Goal: Information Seeking & Learning: Learn about a topic

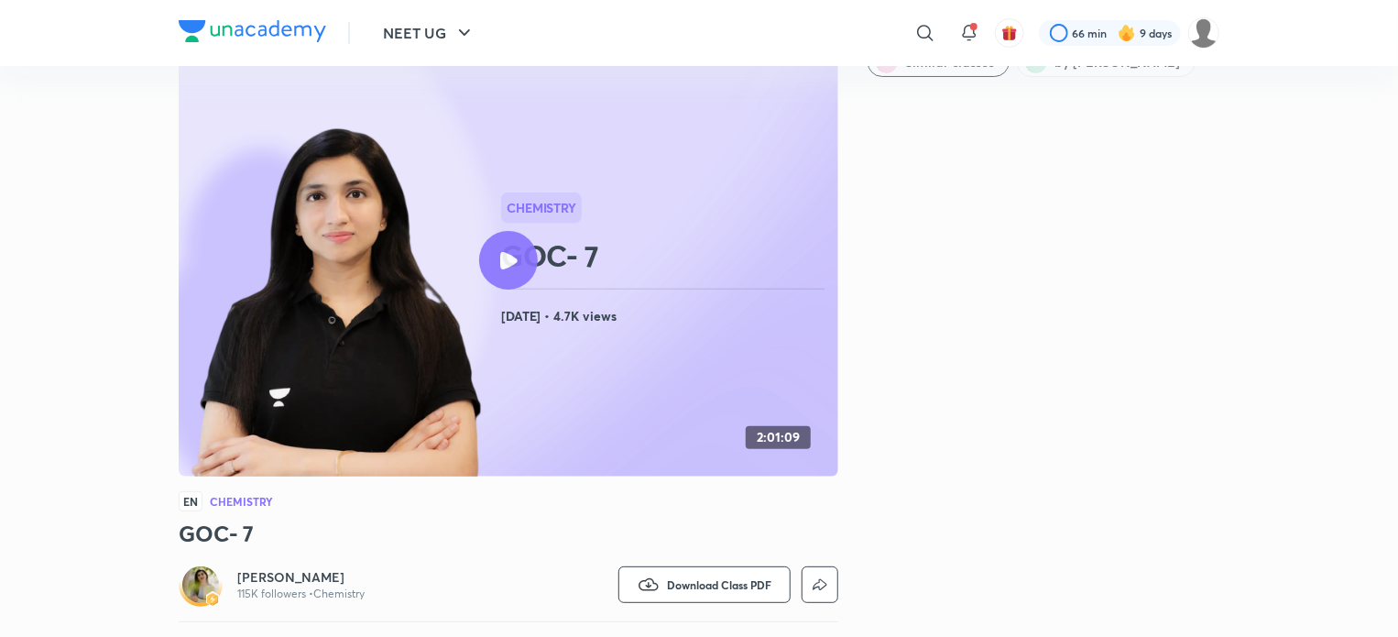
scroll to position [58, 0]
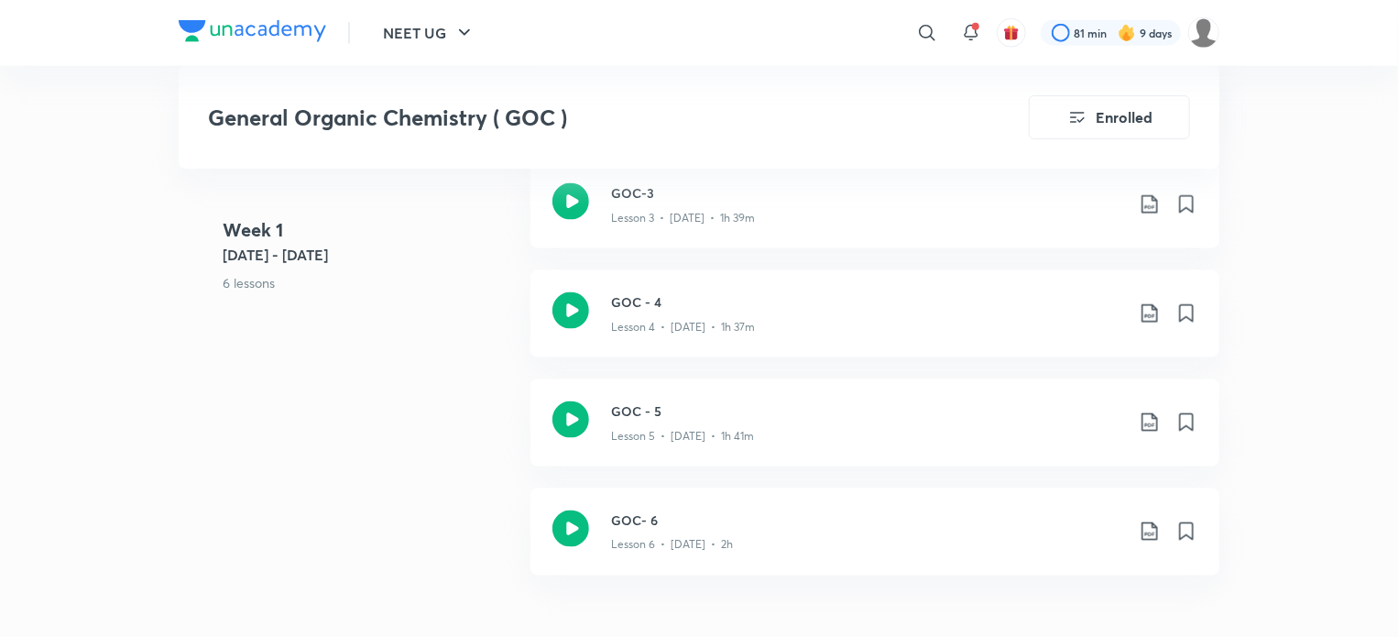
scroll to position [1415, 0]
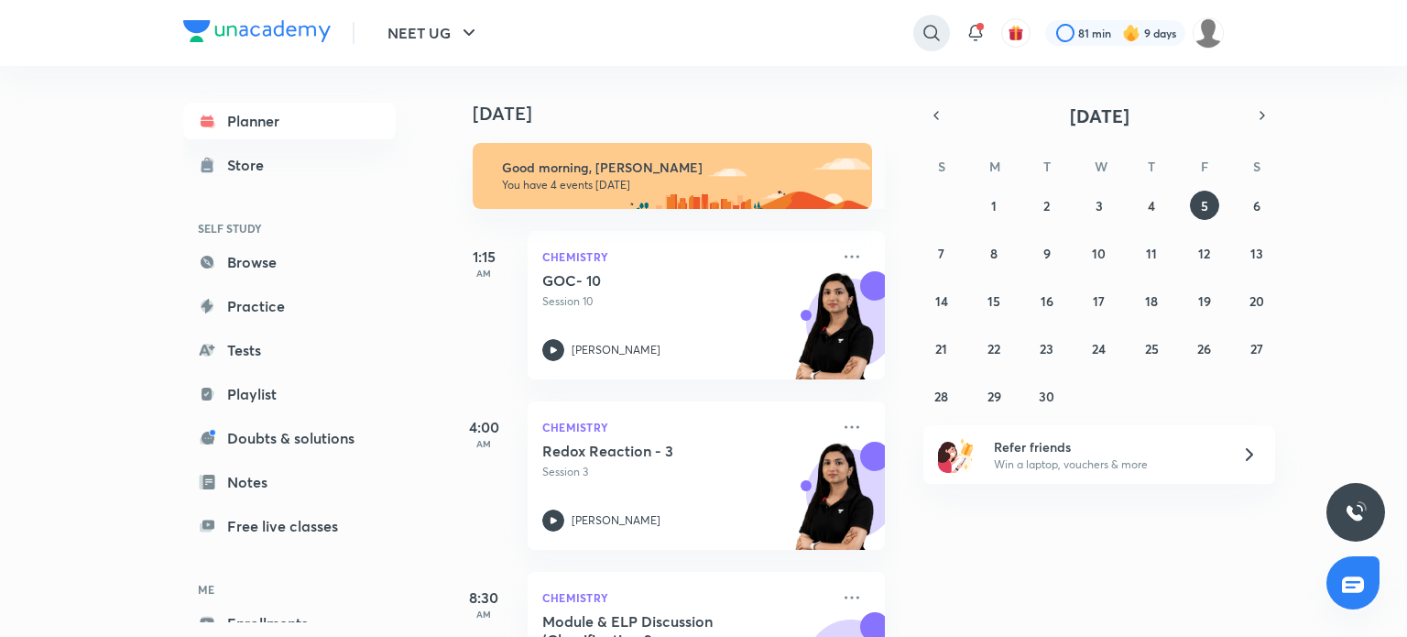
click at [922, 24] on icon at bounding box center [932, 33] width 22 height 22
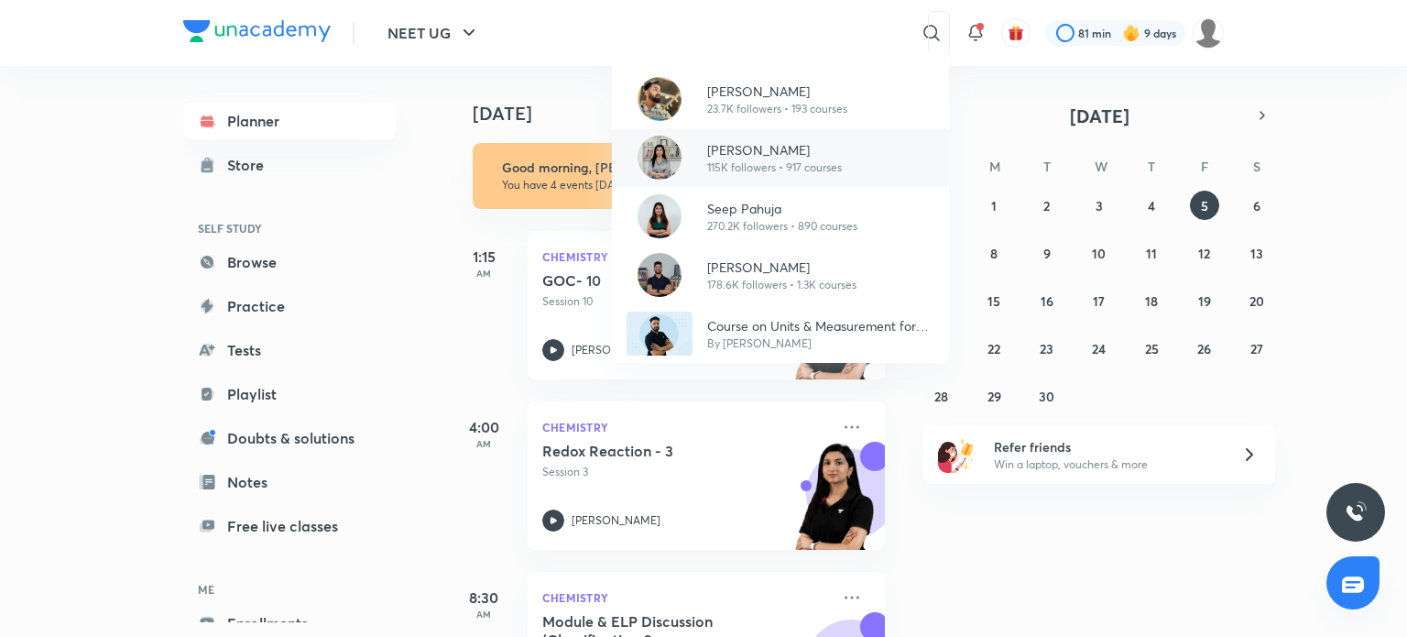
click at [835, 149] on p "[PERSON_NAME]" at bounding box center [774, 149] width 135 height 19
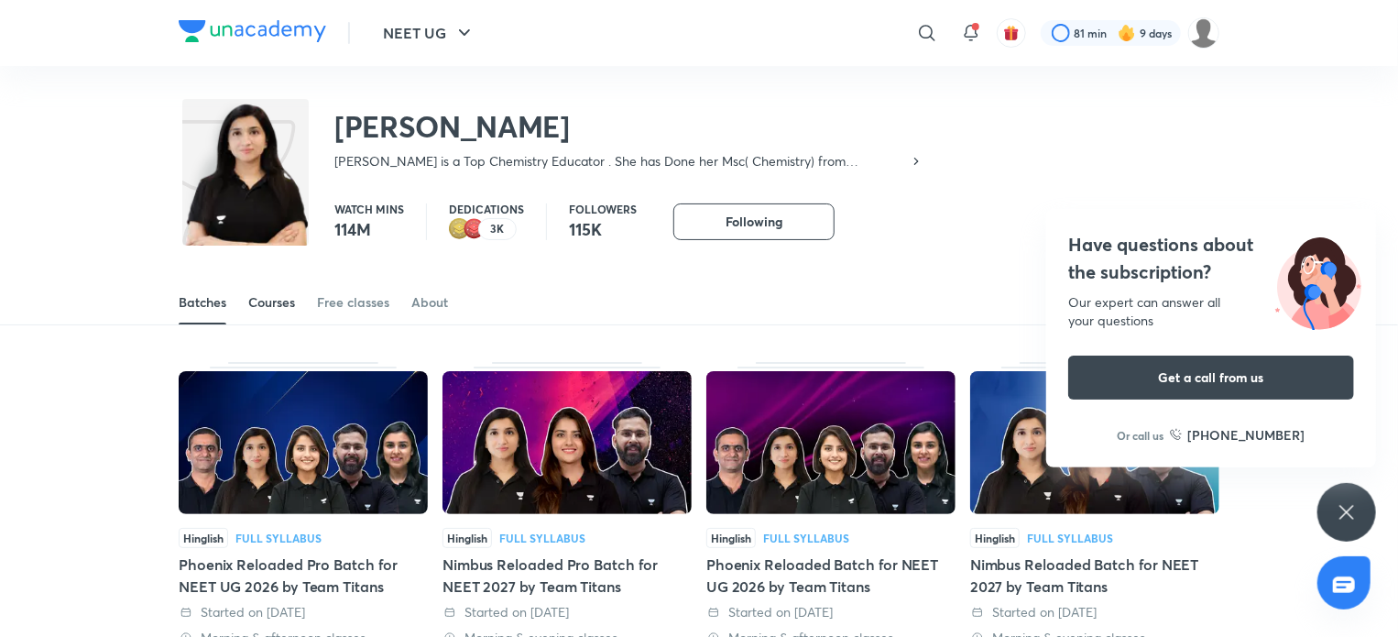
click at [279, 307] on div "Courses" at bounding box center [271, 302] width 47 height 18
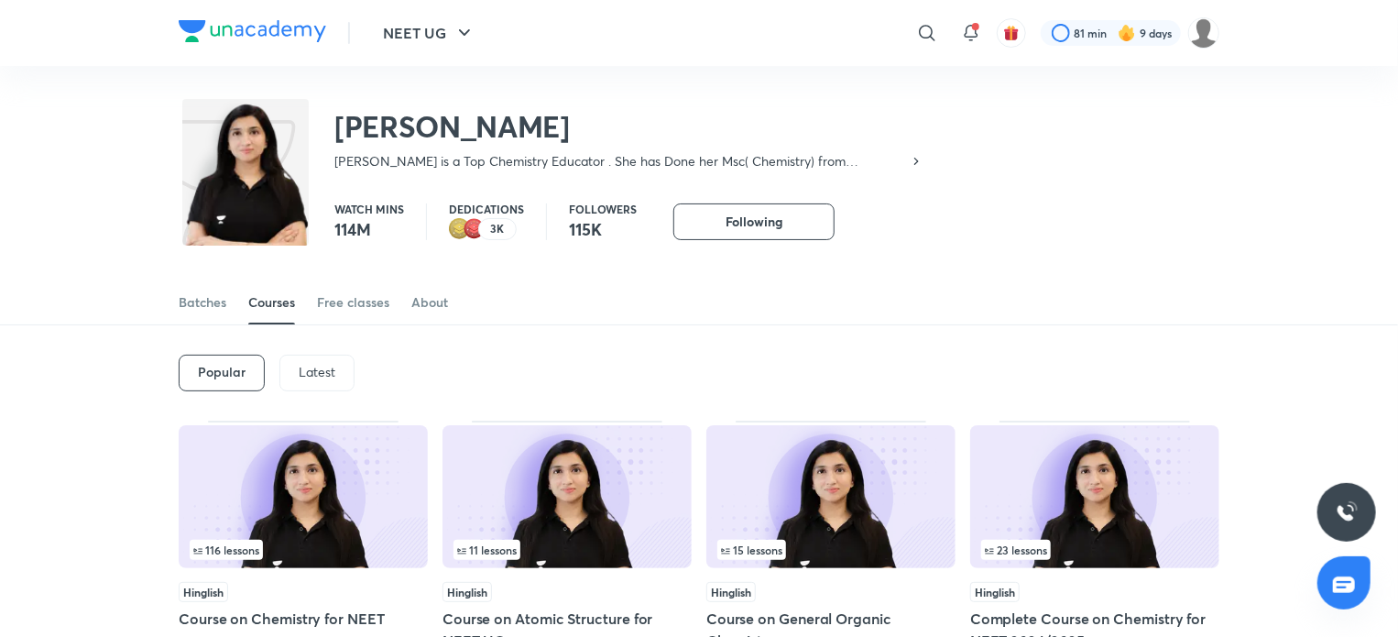
click at [306, 376] on p "Latest" at bounding box center [317, 372] width 37 height 15
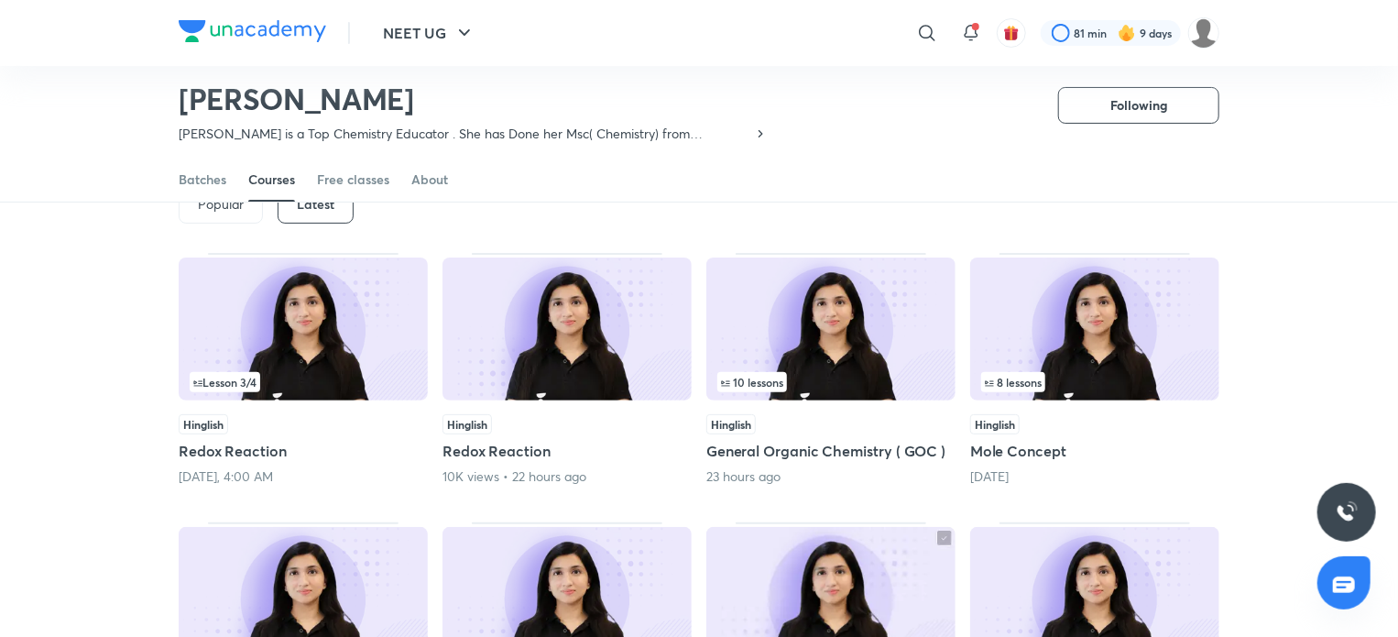
scroll to position [114, 0]
click at [889, 369] on img at bounding box center [830, 327] width 249 height 143
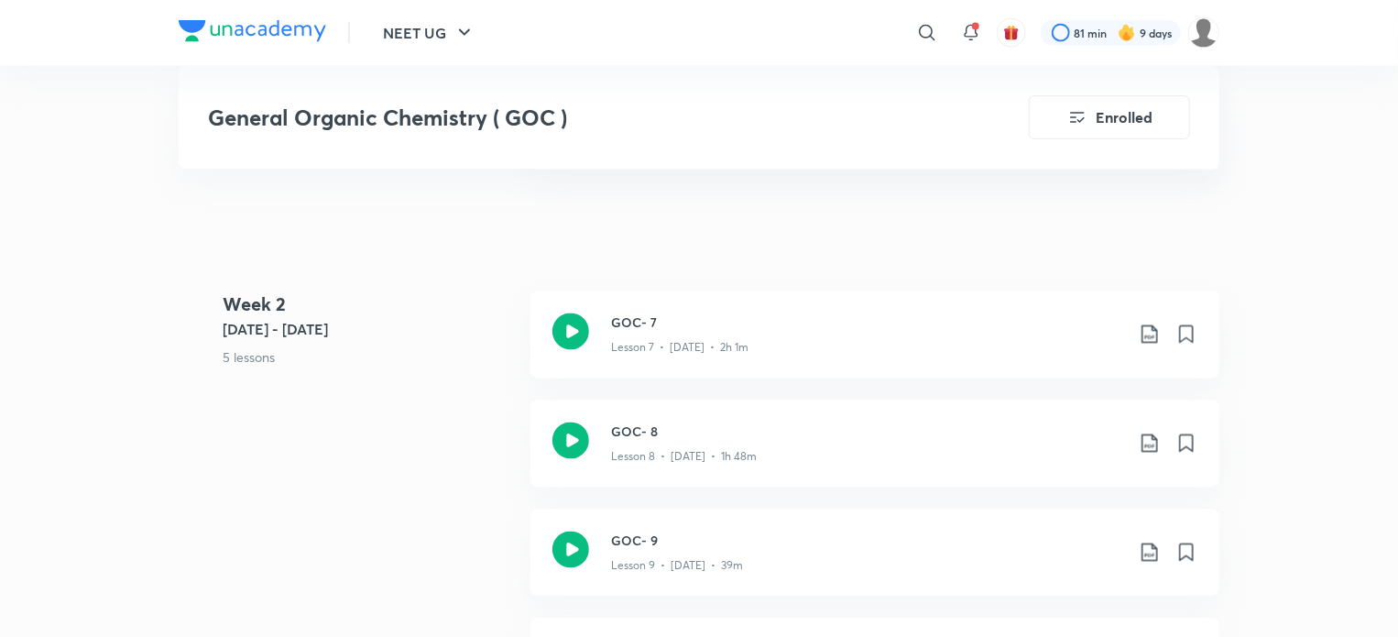
scroll to position [1649, 0]
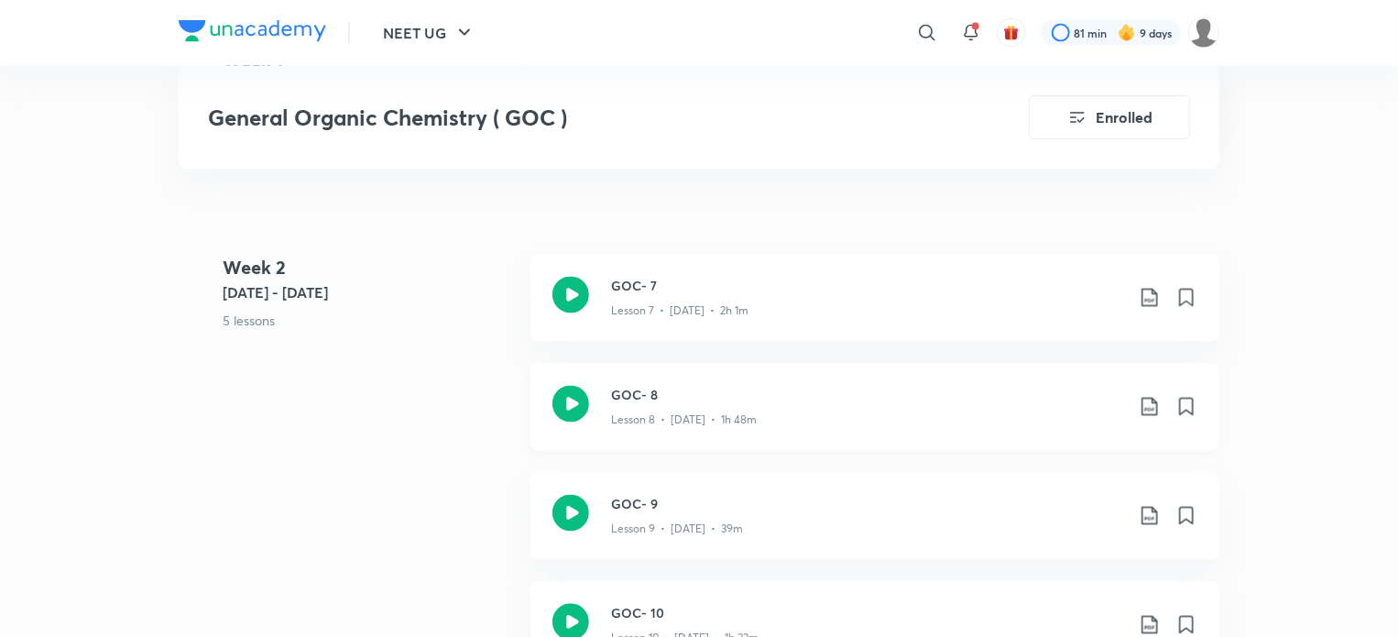
click at [692, 423] on p "Lesson 8 • [DATE] • 1h 48m" at bounding box center [684, 420] width 146 height 16
